Goal: Check status: Check status

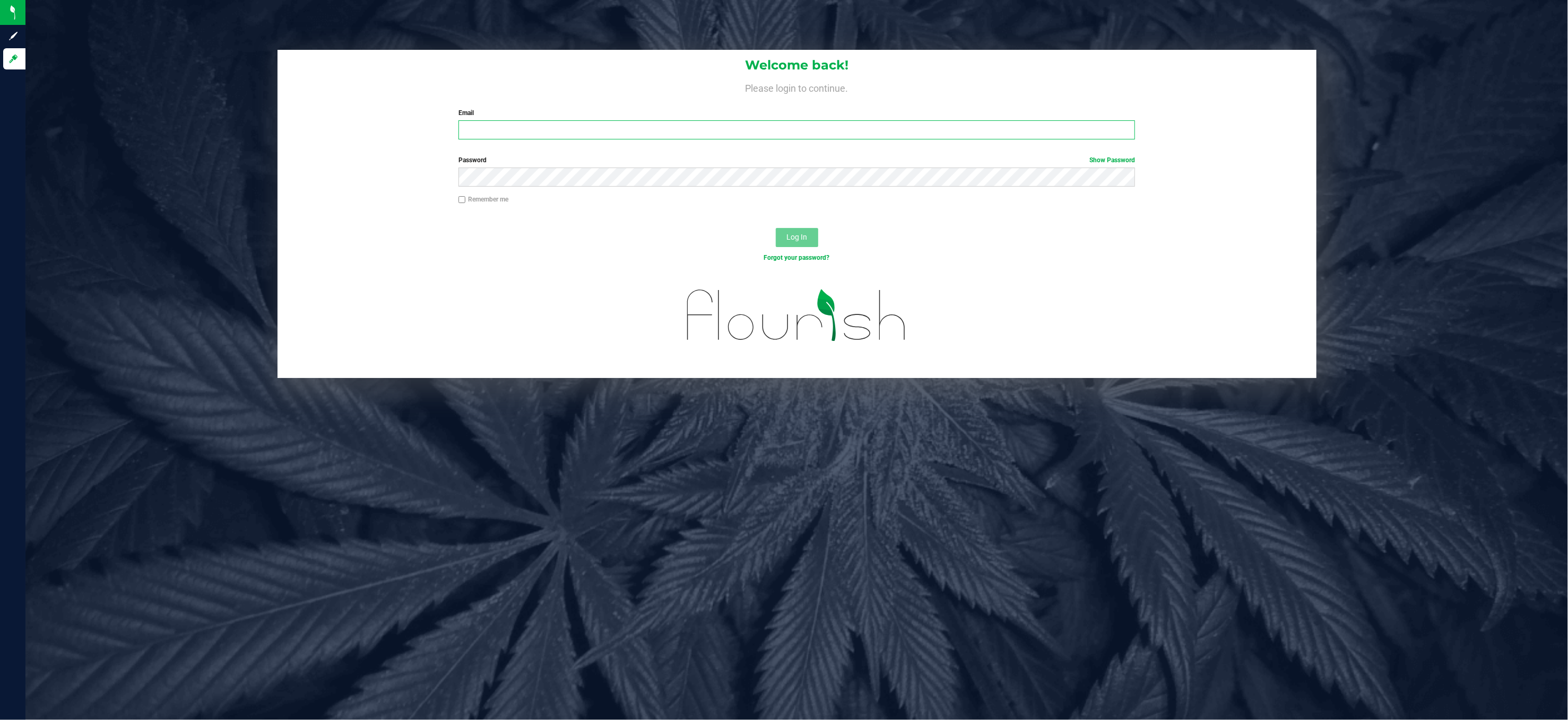
click at [499, 136] on input "Email" at bounding box center [796, 130] width 676 height 19
type input "[EMAIL_ADDRESS][DOMAIN_NAME]"
click at [775, 228] on button "Log In" at bounding box center [796, 237] width 43 height 19
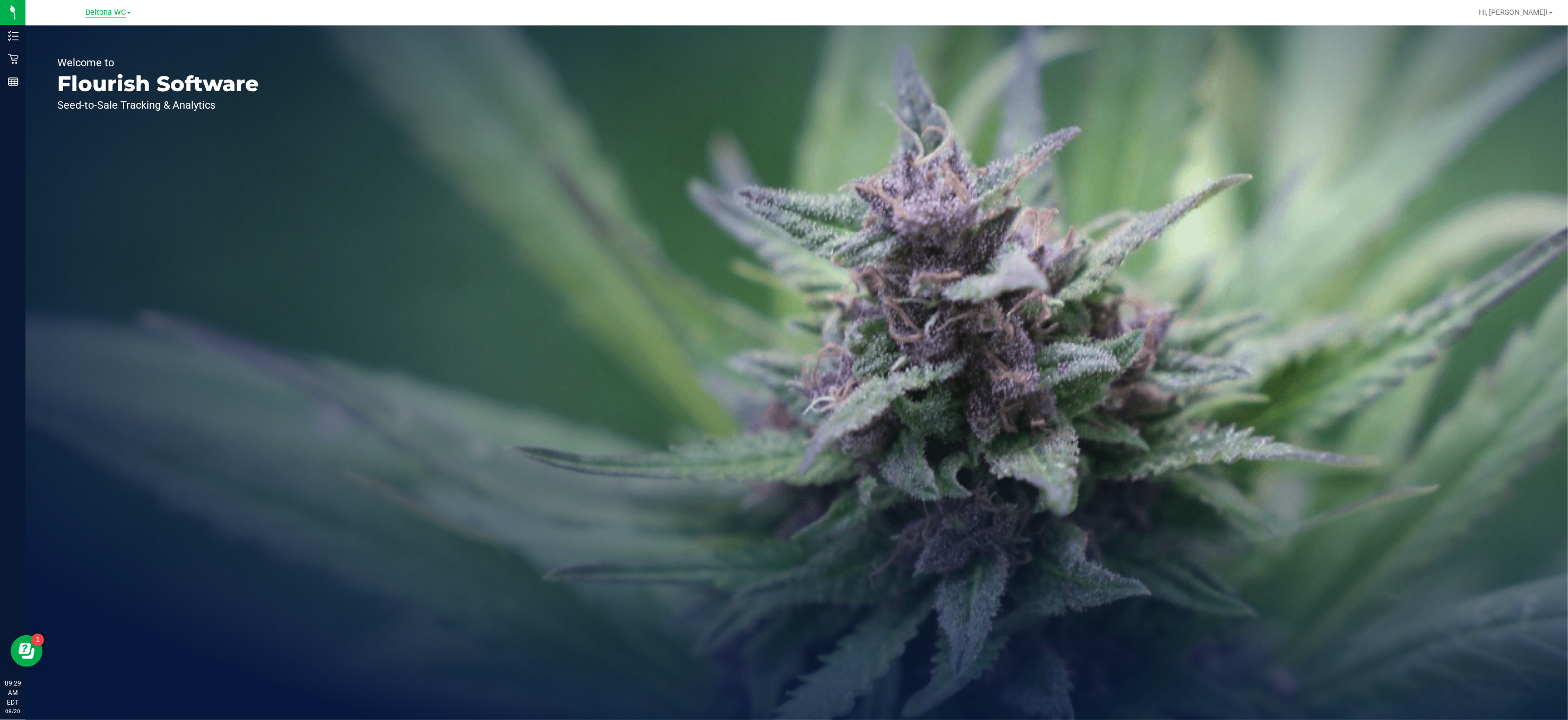
click at [118, 8] on span "Deltona WC" at bounding box center [105, 12] width 40 height 9
click at [92, 48] on link "Port Orange WC" at bounding box center [108, 52] width 155 height 14
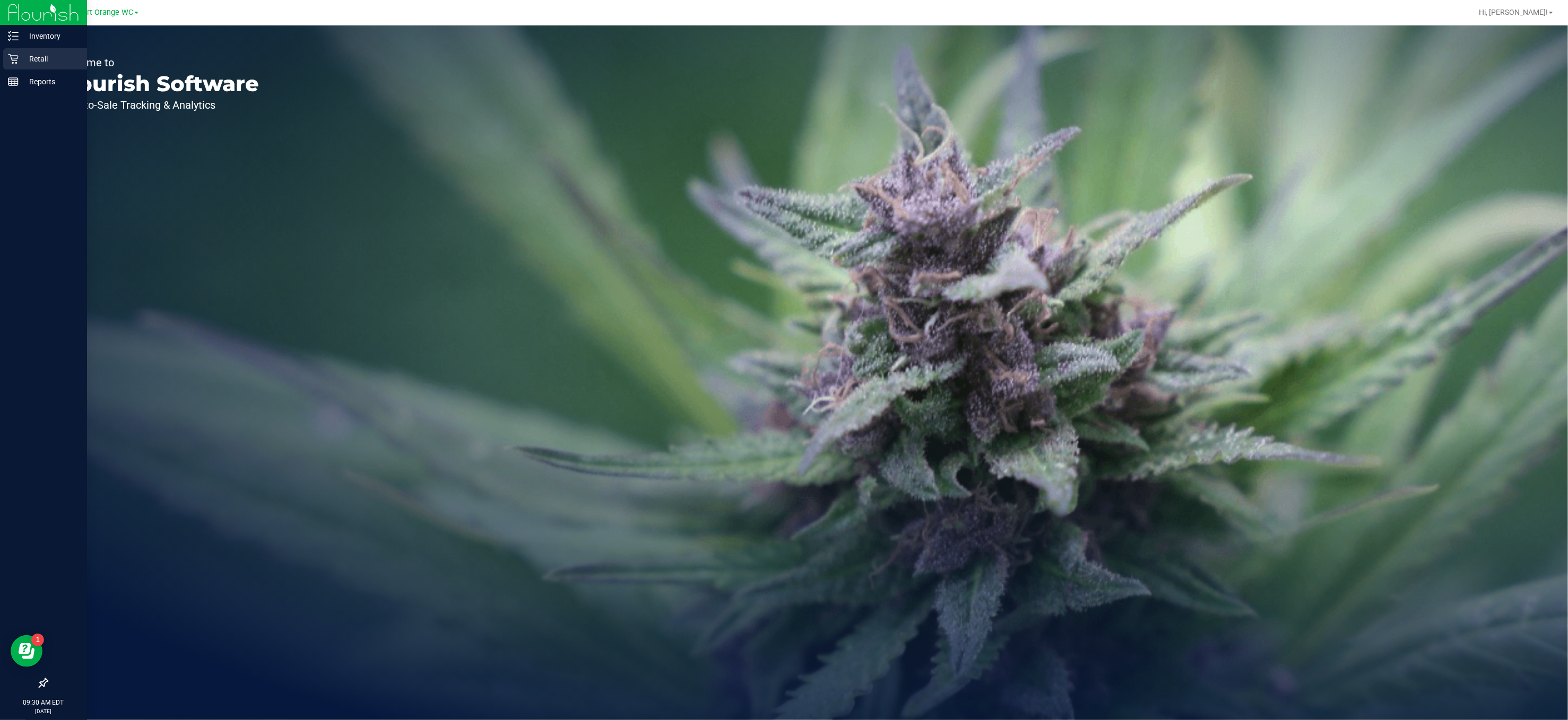
click at [17, 56] on div "Retail" at bounding box center [45, 58] width 84 height 21
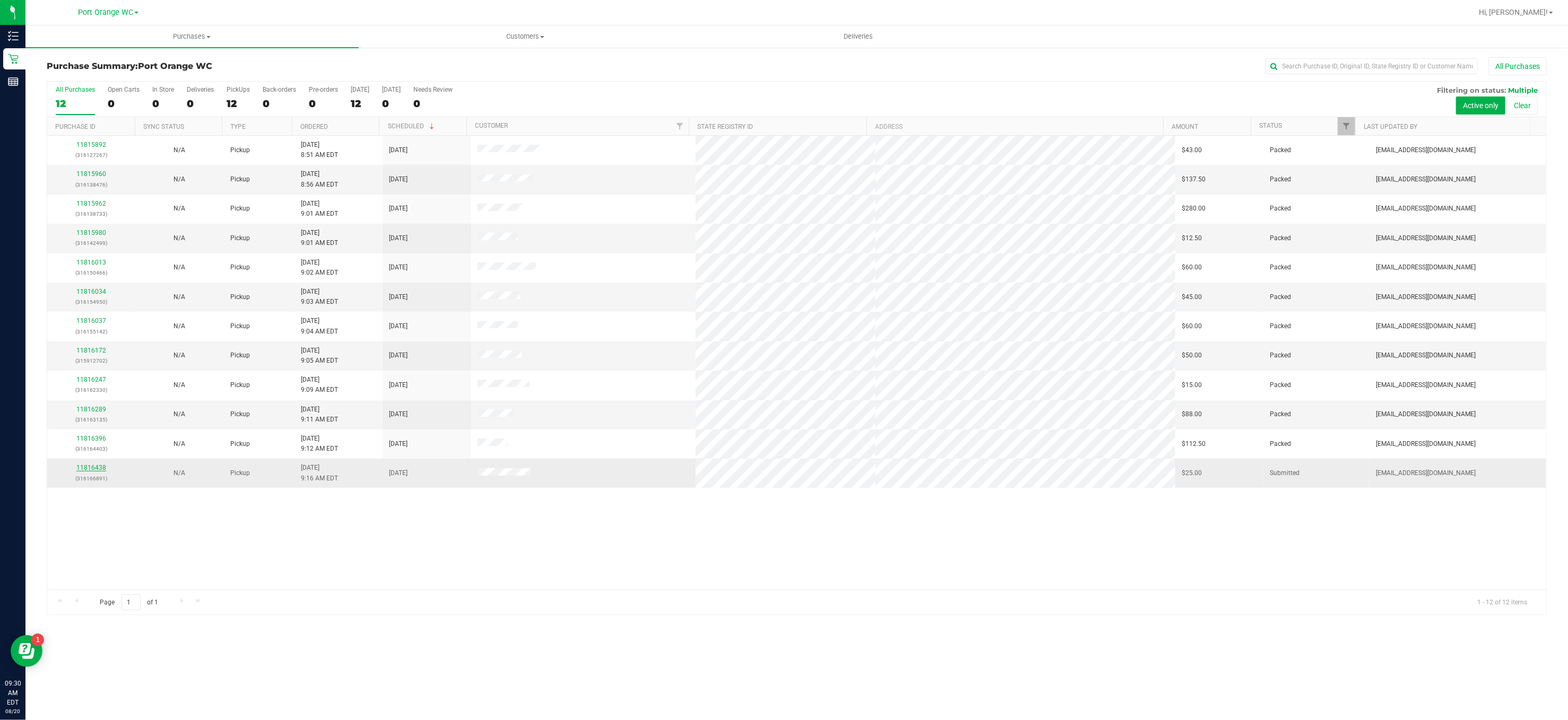
click at [99, 470] on link "11816438" at bounding box center [91, 467] width 30 height 7
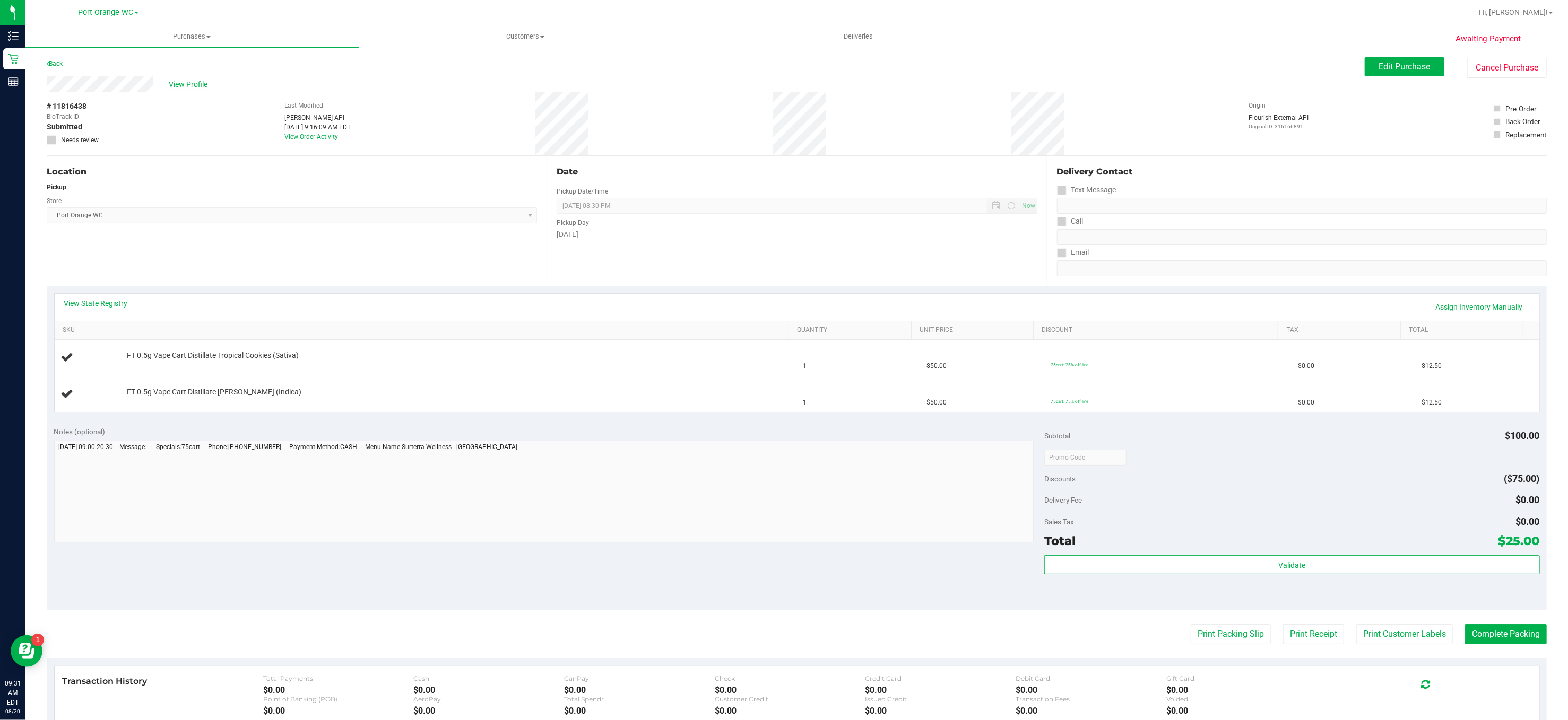
click at [190, 84] on span "View Profile" at bounding box center [190, 84] width 43 height 11
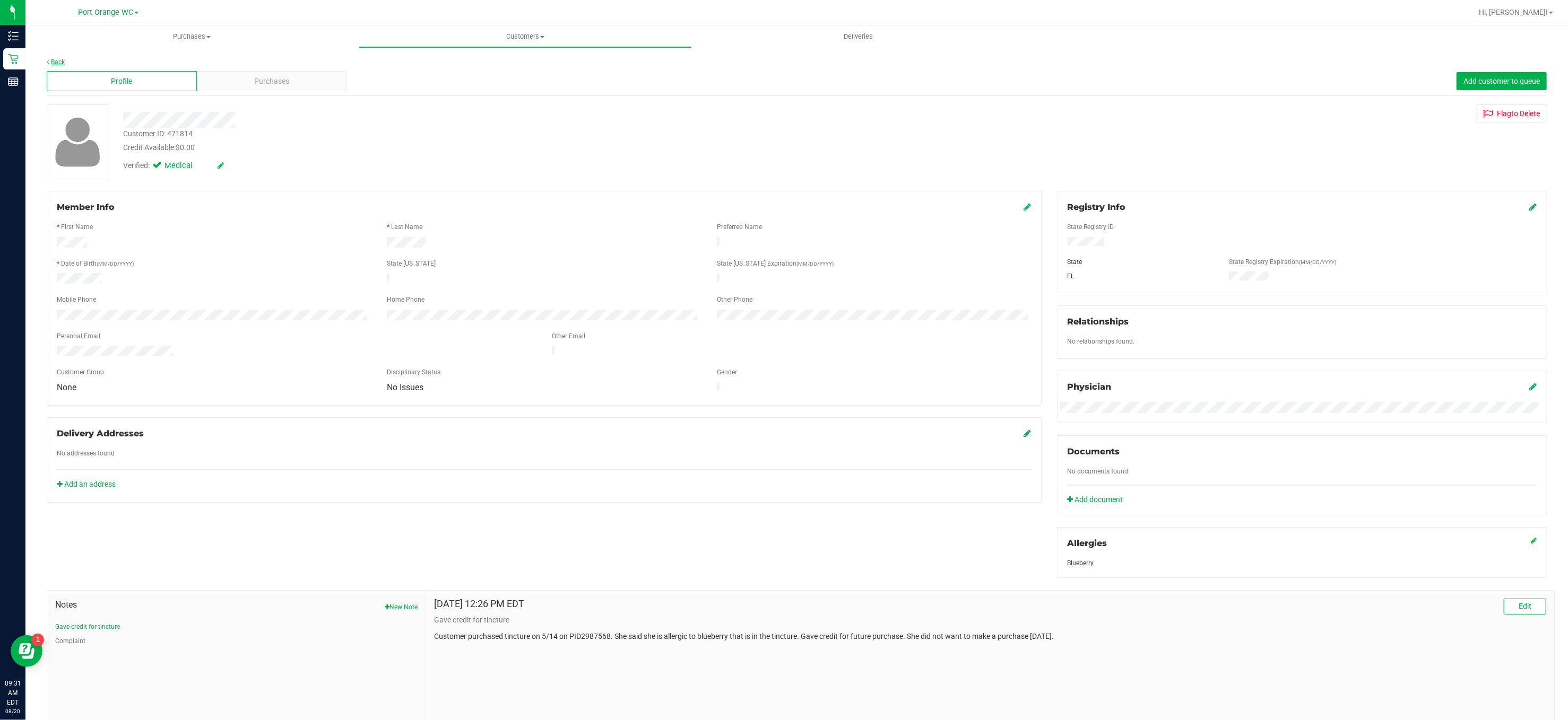
click at [58, 61] on link "Back" at bounding box center [56, 62] width 18 height 7
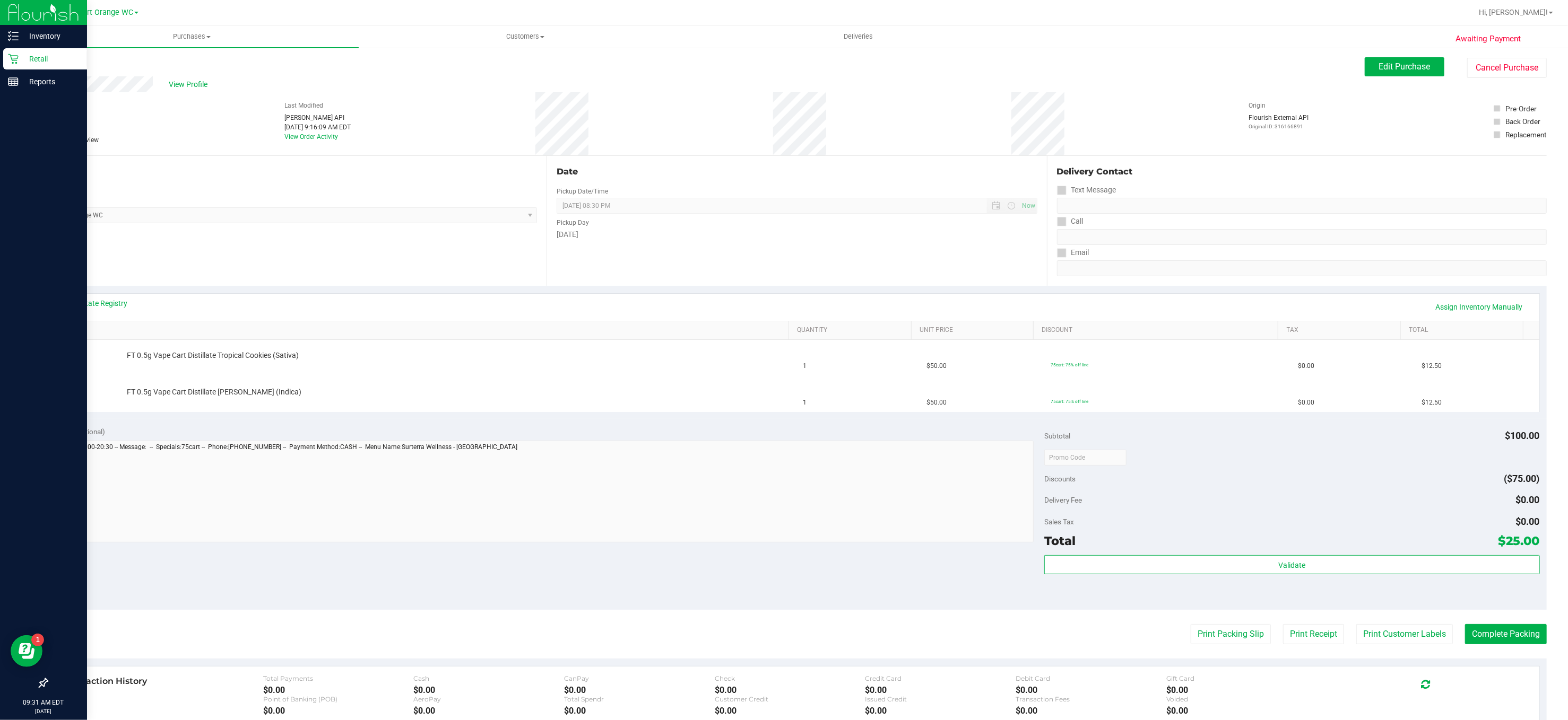
click at [15, 56] on icon at bounding box center [13, 58] width 11 height 11
click at [17, 56] on icon at bounding box center [13, 58] width 11 height 11
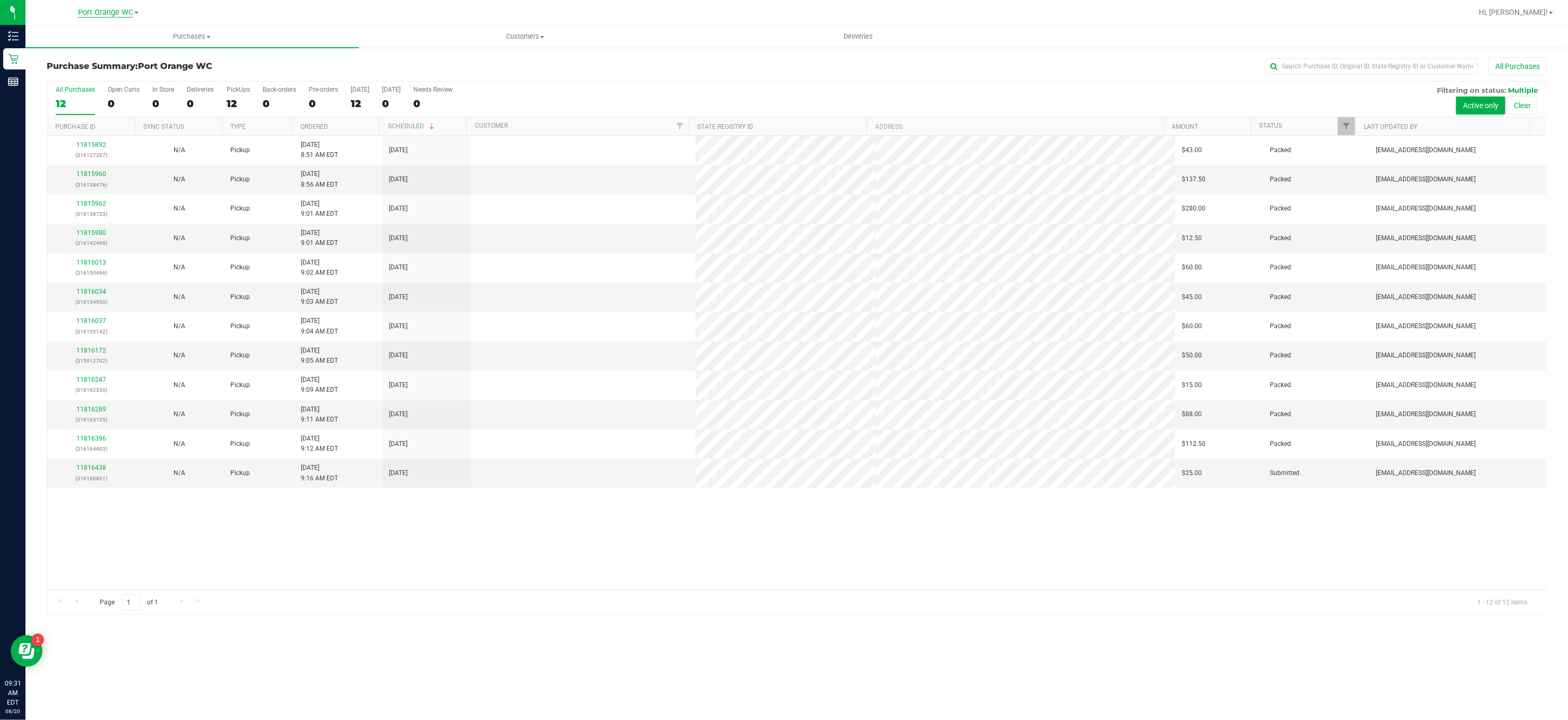
click at [132, 14] on span "Port Orange WC" at bounding box center [105, 12] width 55 height 9
click at [84, 36] on link "Deltona WC" at bounding box center [108, 38] width 155 height 14
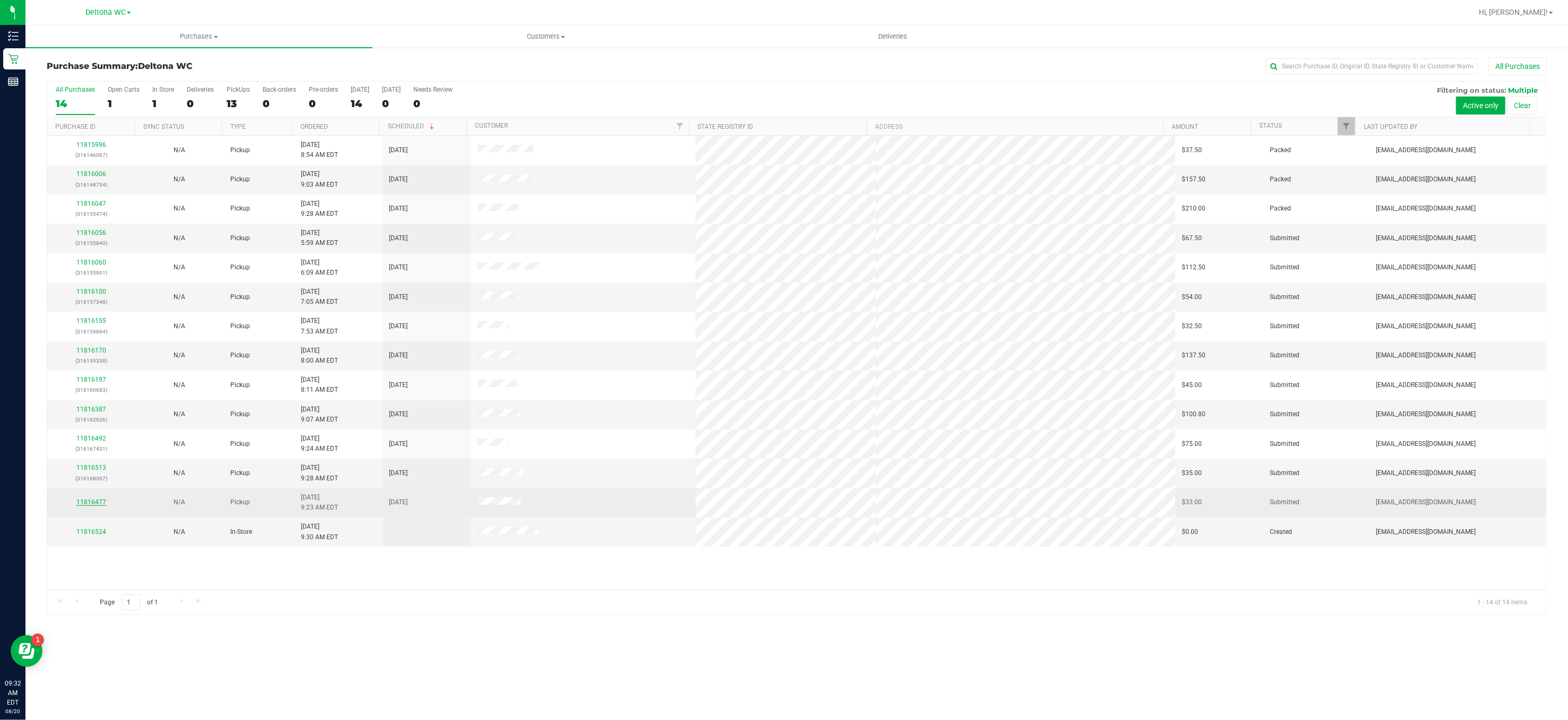
click at [93, 504] on link "11816477" at bounding box center [91, 502] width 30 height 7
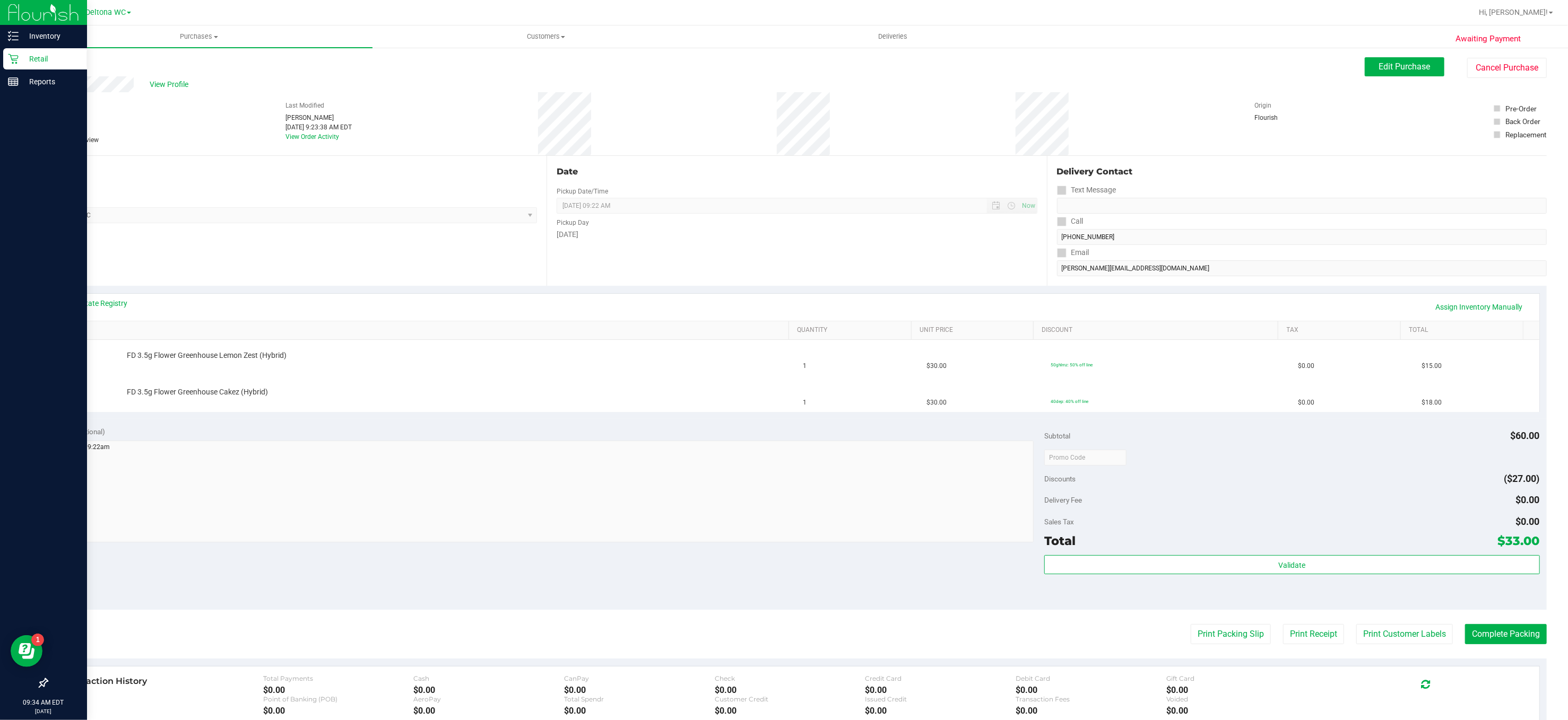
click at [35, 58] on p "Retail" at bounding box center [51, 59] width 64 height 13
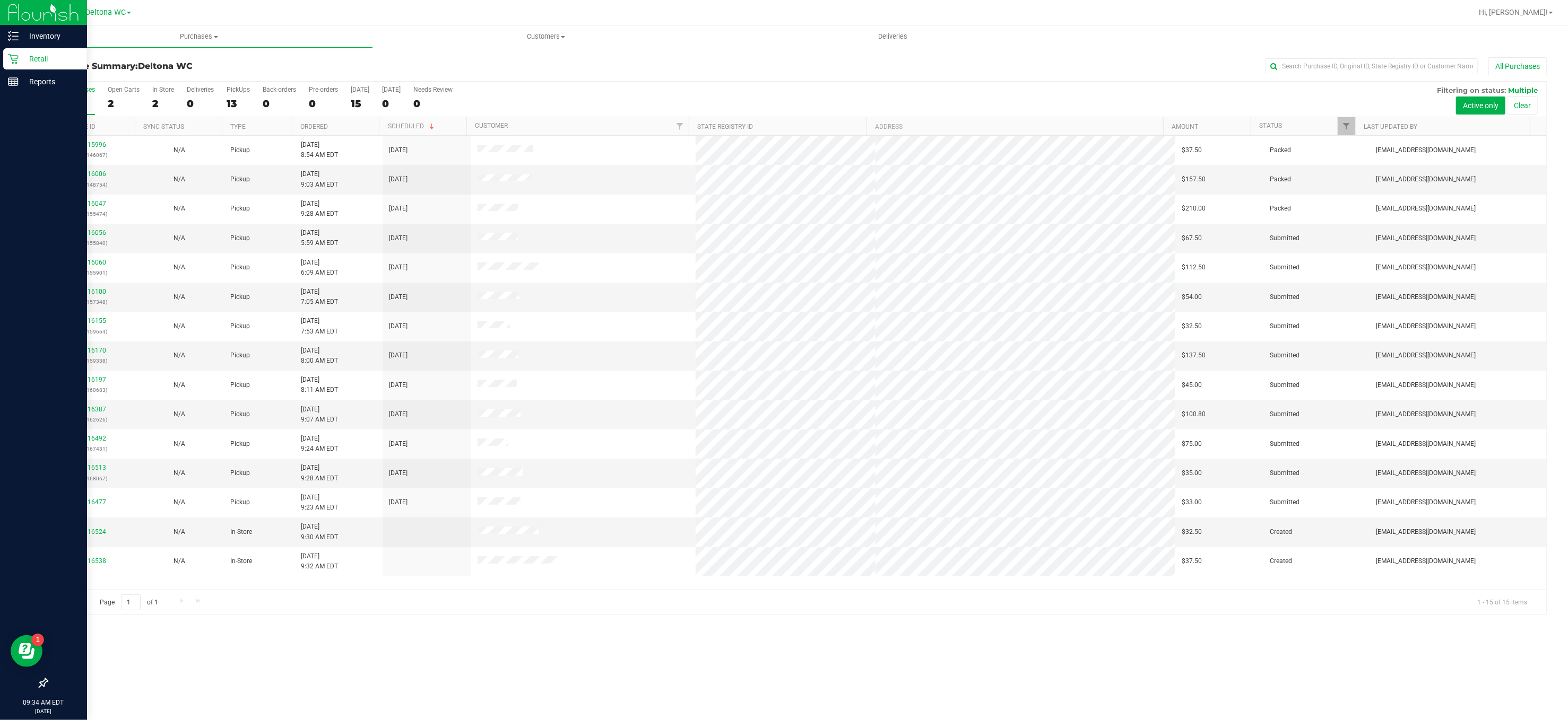
click at [14, 63] on icon at bounding box center [13, 58] width 11 height 11
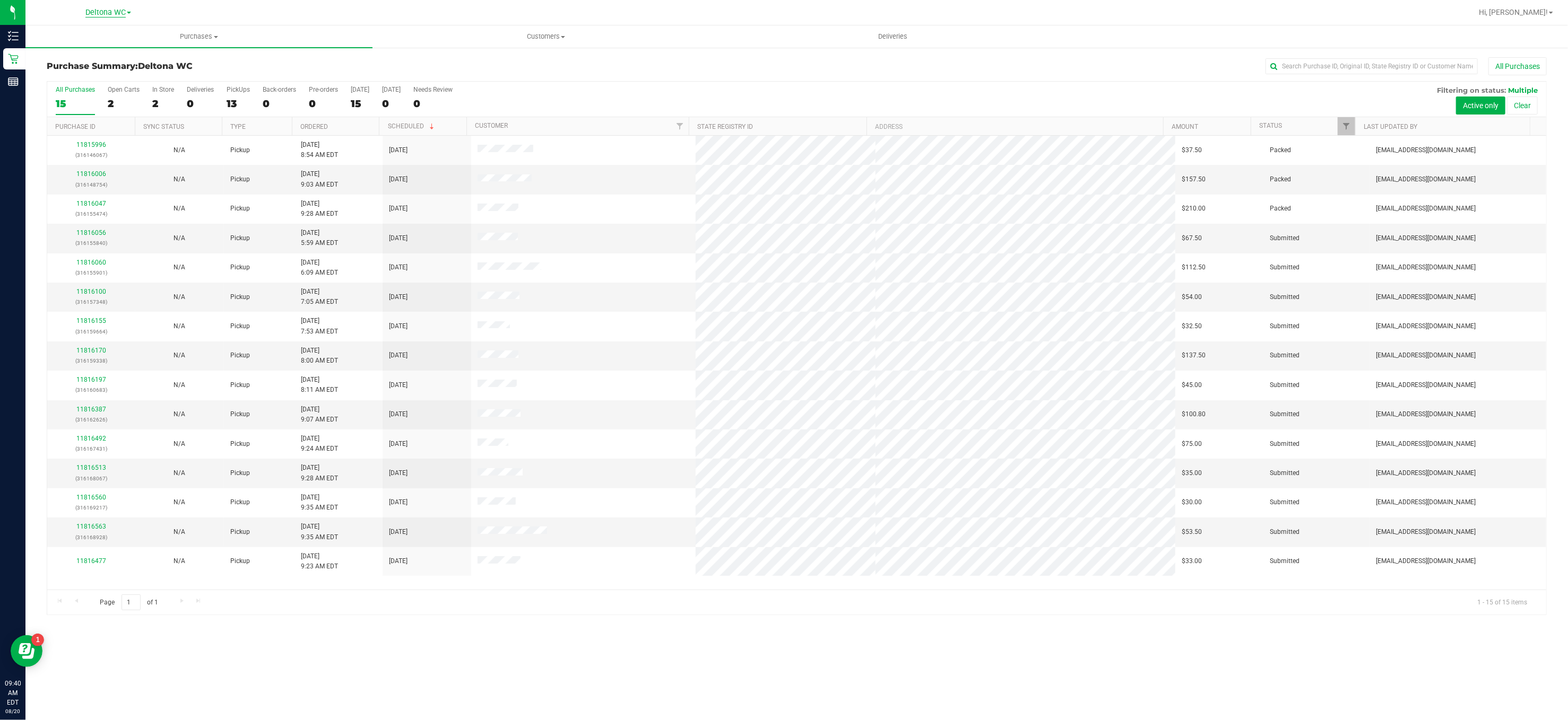
click at [121, 8] on span "Deltona WC" at bounding box center [105, 12] width 40 height 9
click at [82, 51] on link "Port Orange WC" at bounding box center [108, 52] width 155 height 14
